Goal: Navigation & Orientation: Find specific page/section

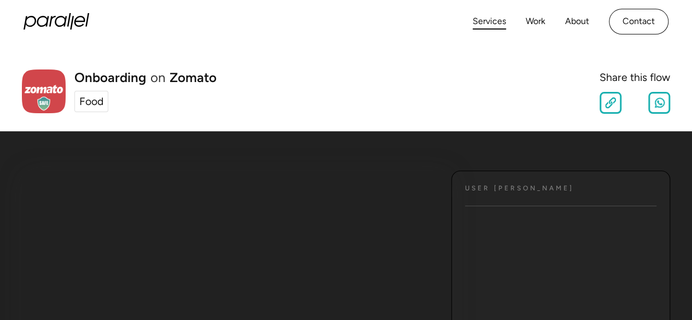
click at [489, 20] on link "Services" at bounding box center [489, 22] width 33 height 16
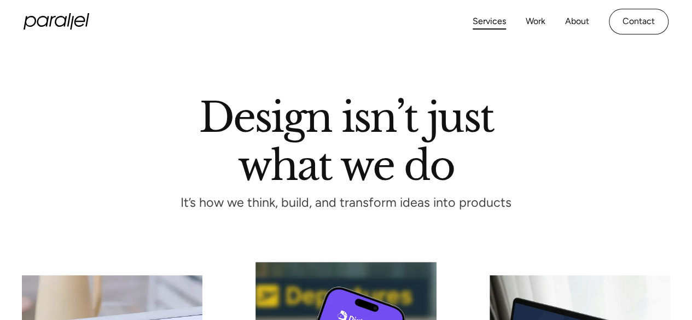
click at [492, 26] on link "Services" at bounding box center [489, 22] width 33 height 16
